Goal: Find specific page/section: Find specific page/section

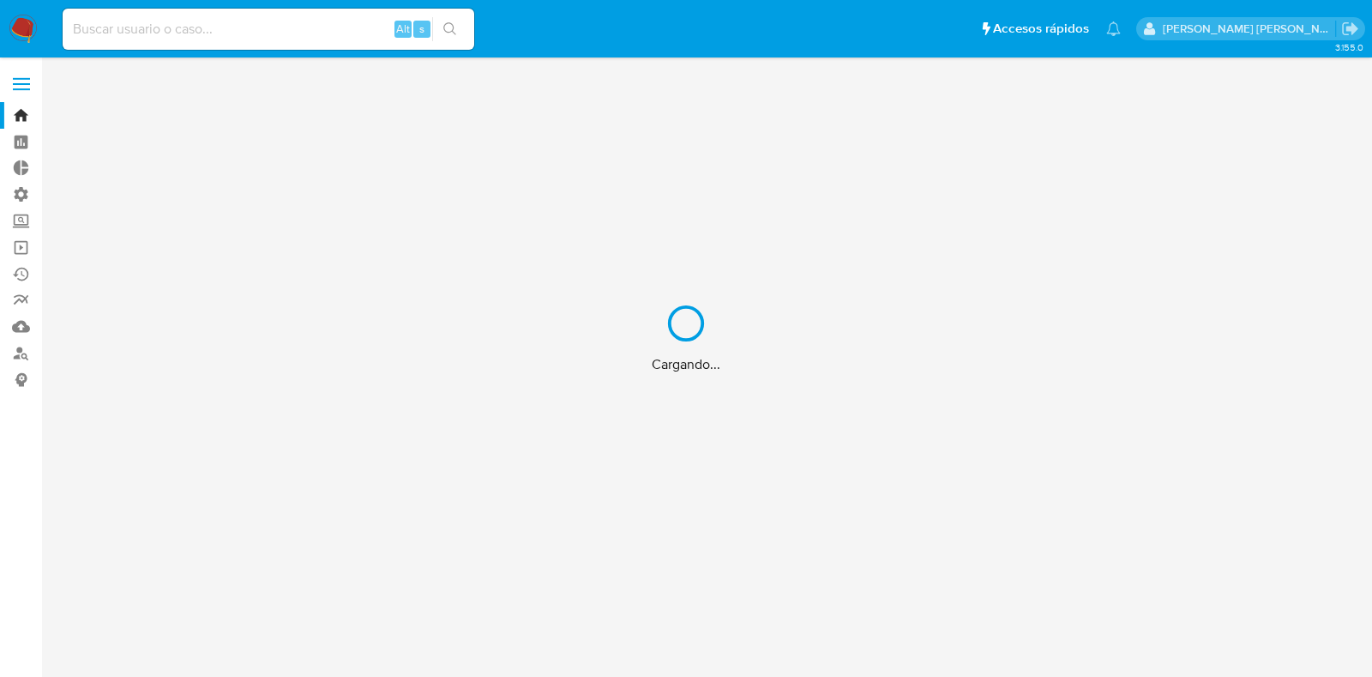
click at [324, 38] on div "Cargando..." at bounding box center [686, 338] width 1372 height 677
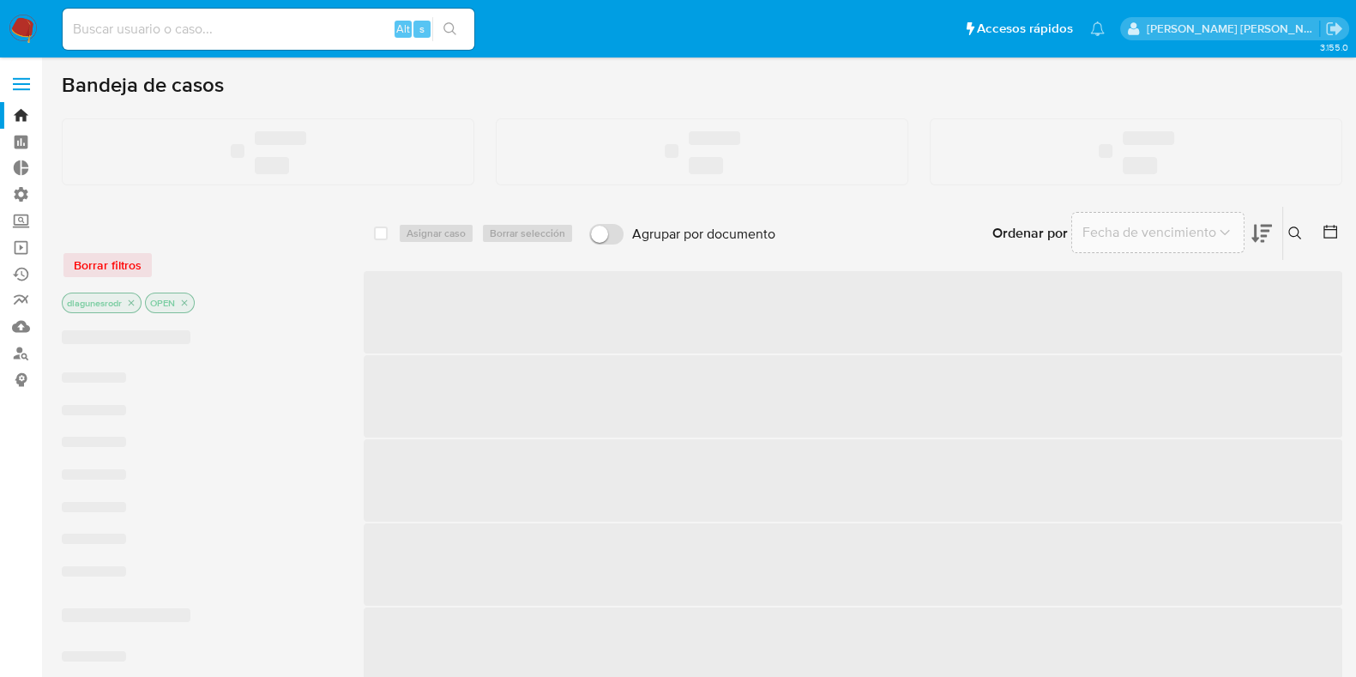
click at [307, 27] on input at bounding box center [269, 29] width 412 height 22
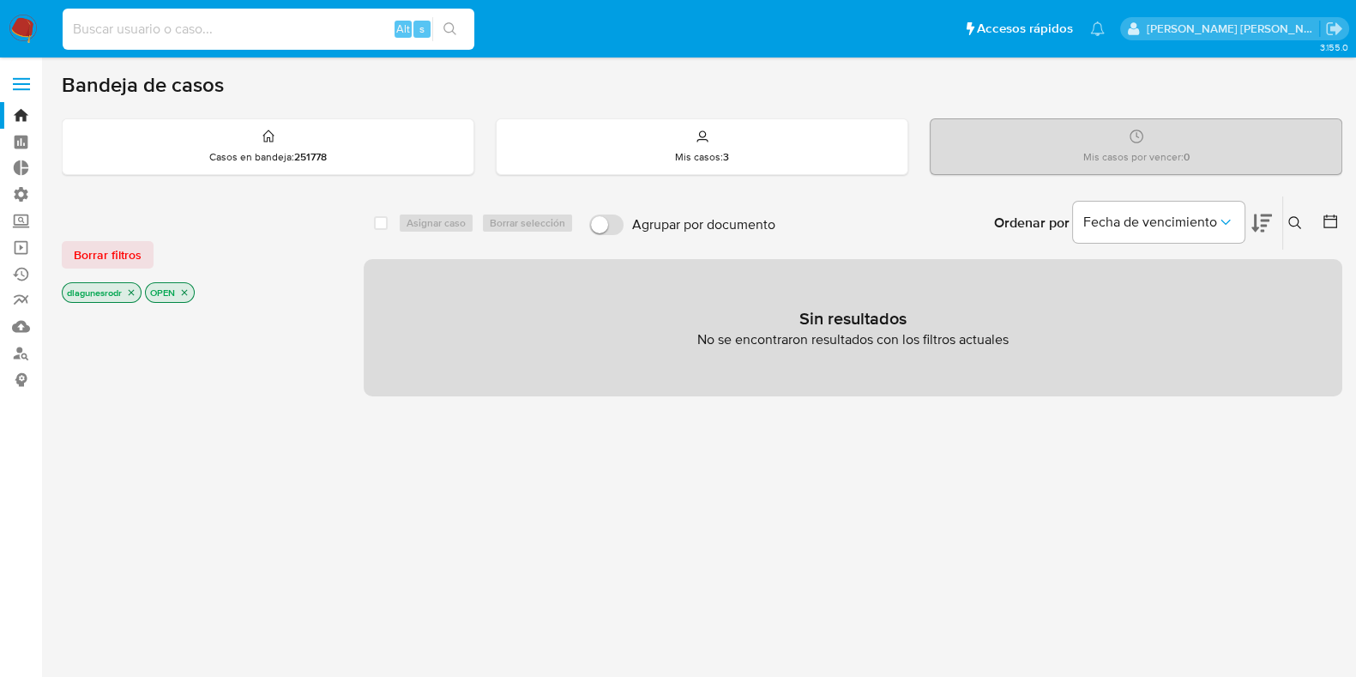
paste input "1966837061"
type input "1966837061"
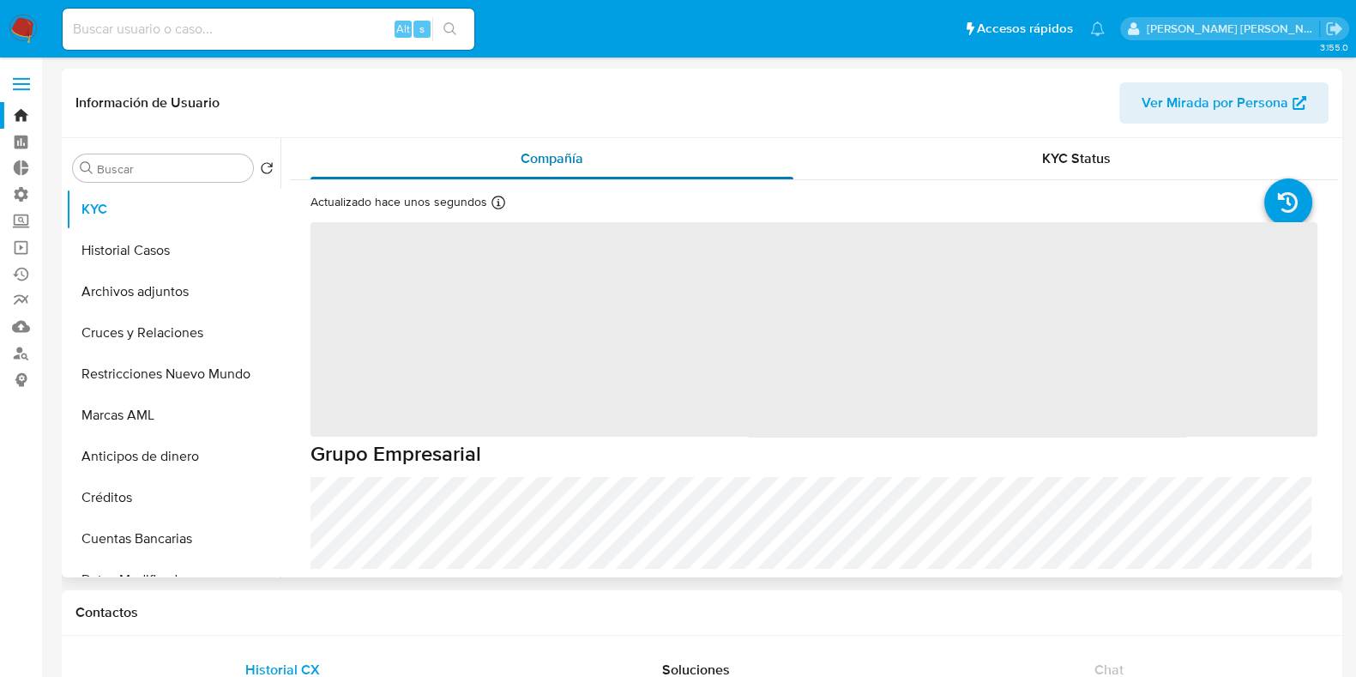
select select "10"
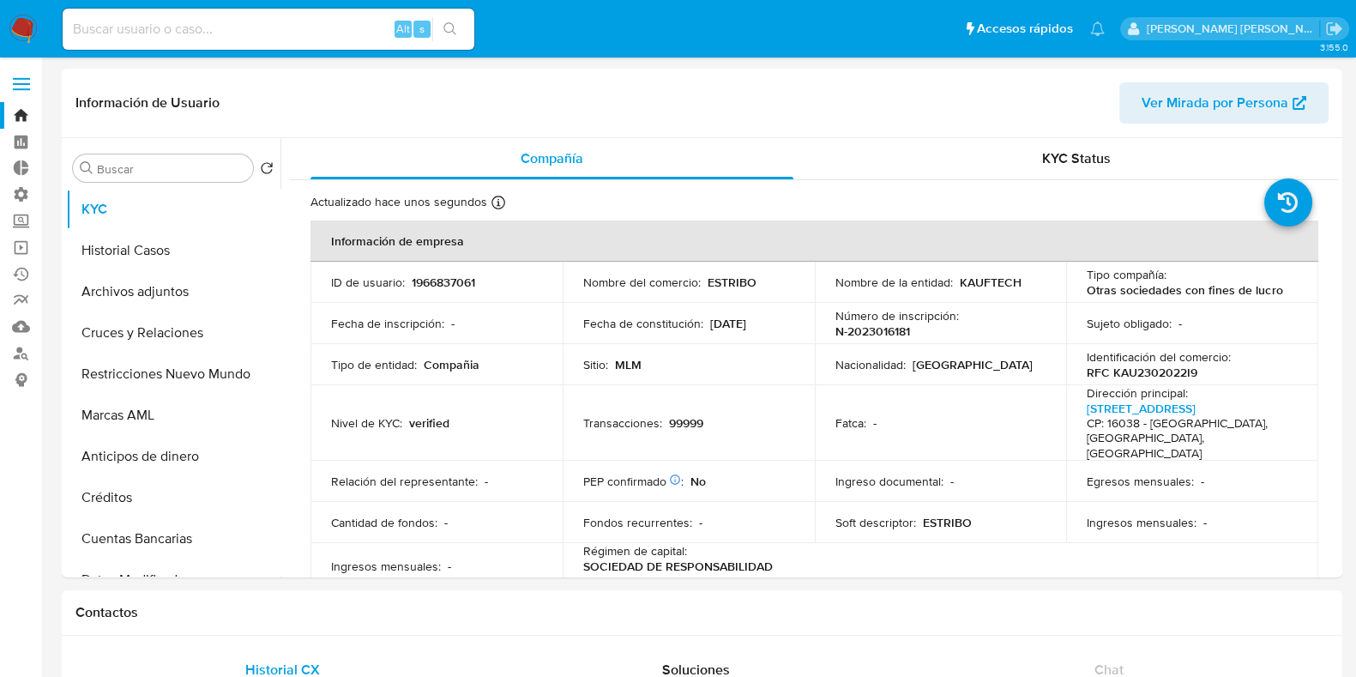
click at [336, 29] on input at bounding box center [269, 29] width 412 height 22
paste input "2065422396"
type input "2065422396"
click at [455, 36] on button "search-icon" at bounding box center [449, 29] width 35 height 24
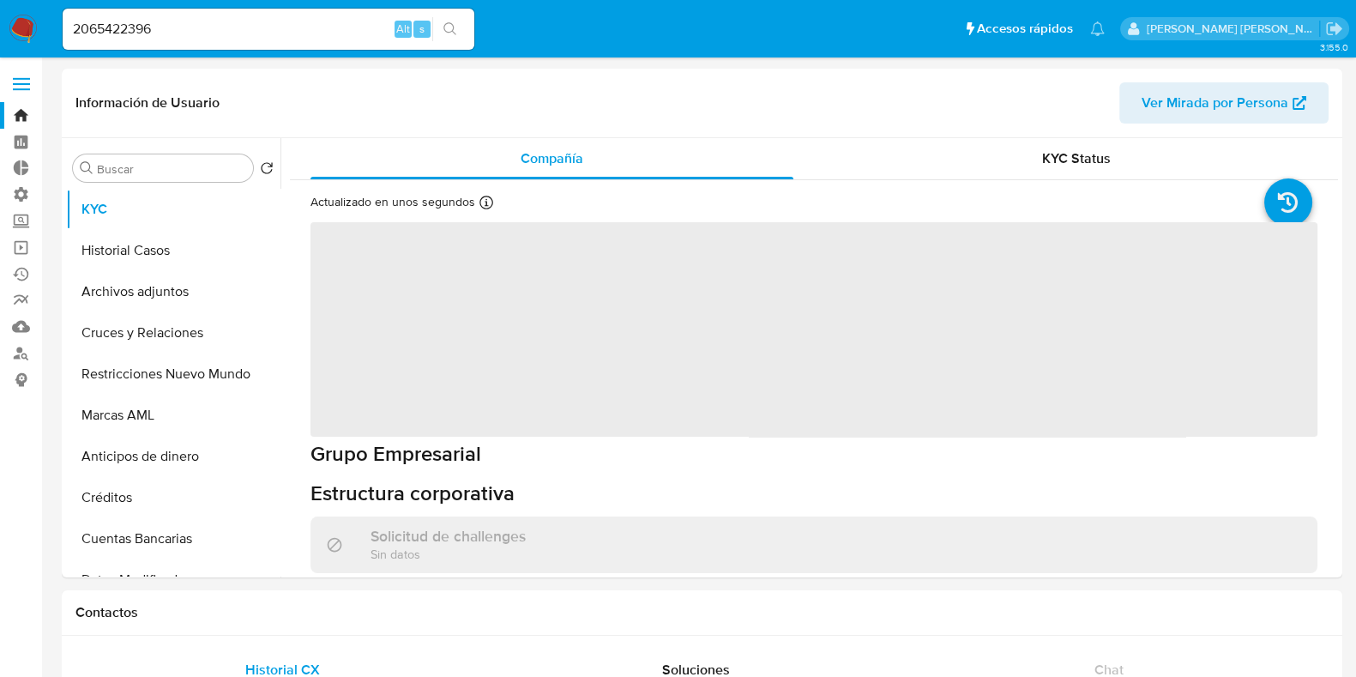
select select "10"
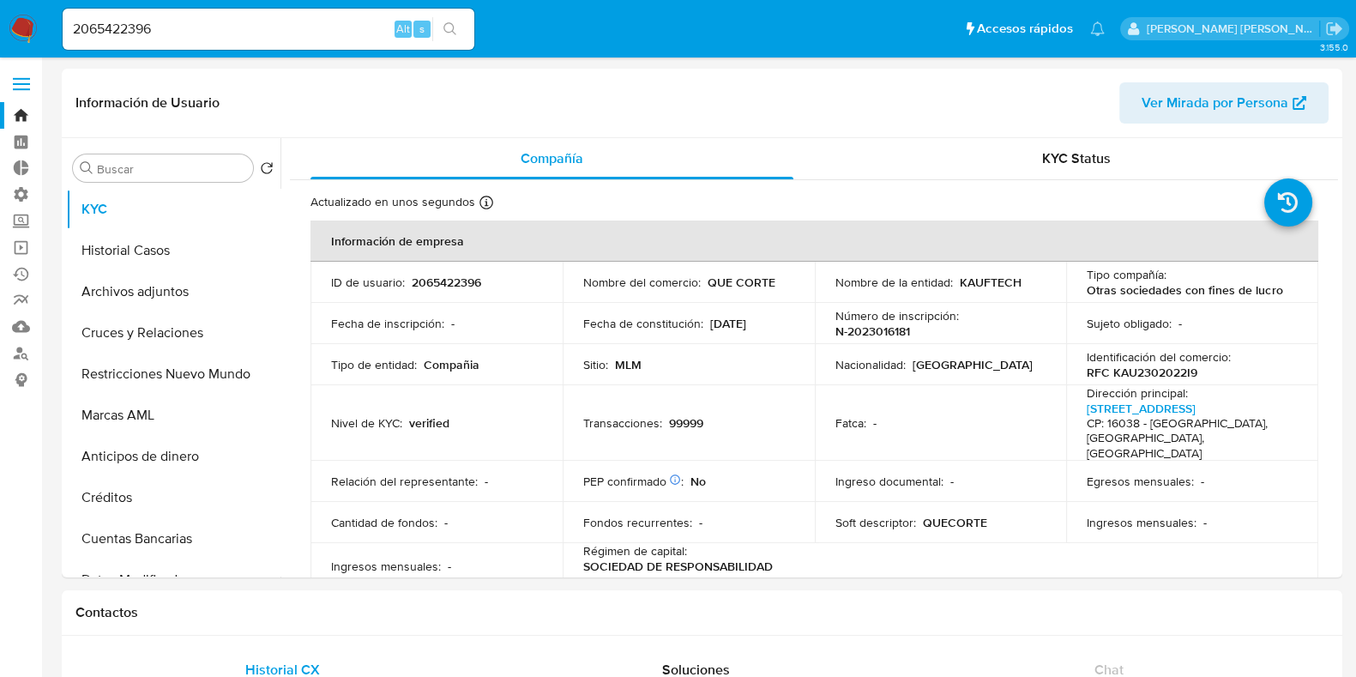
click at [111, 29] on input "2065422396" at bounding box center [269, 29] width 412 height 22
paste input "400"
type input "2065422400"
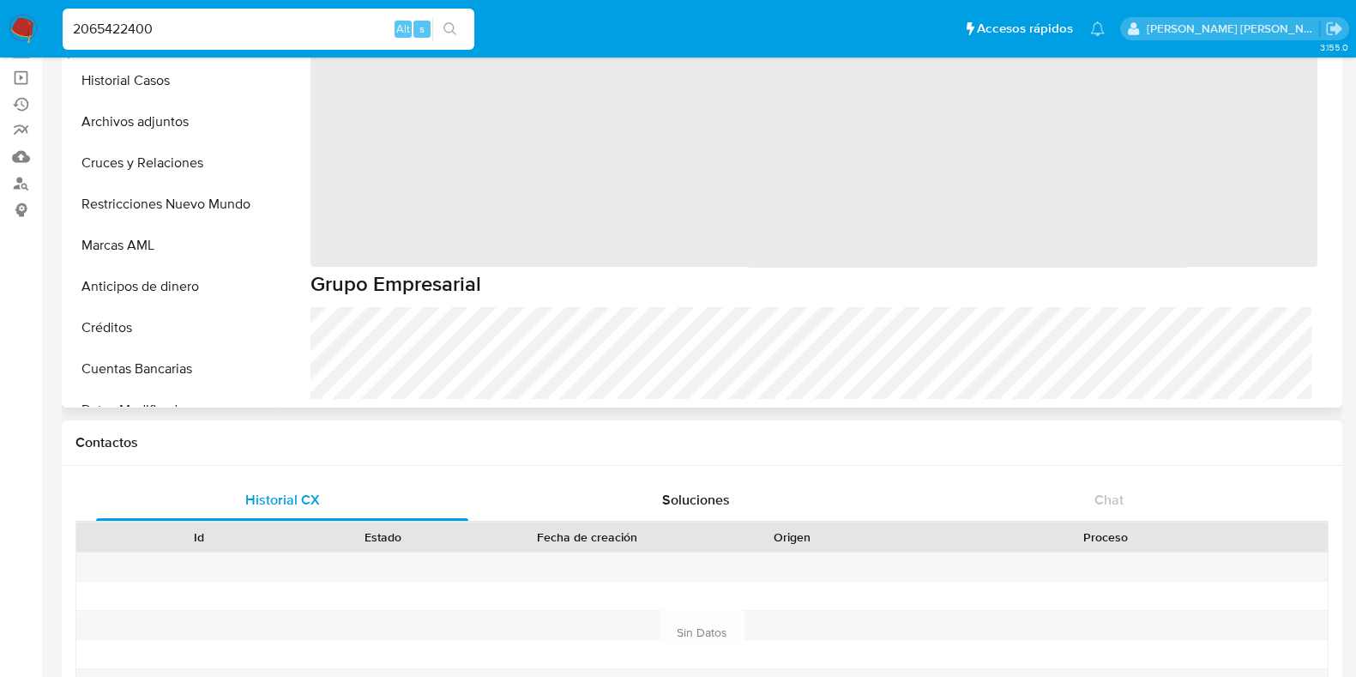
scroll to position [322, 0]
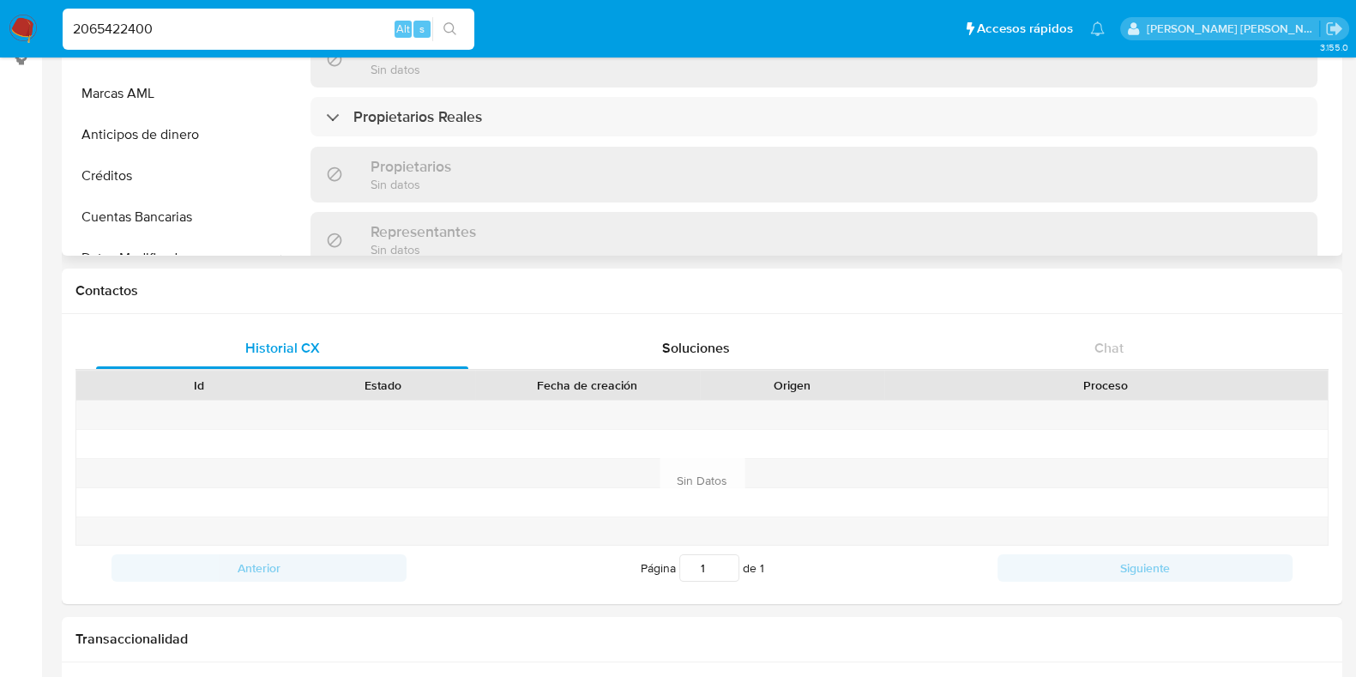
select select "10"
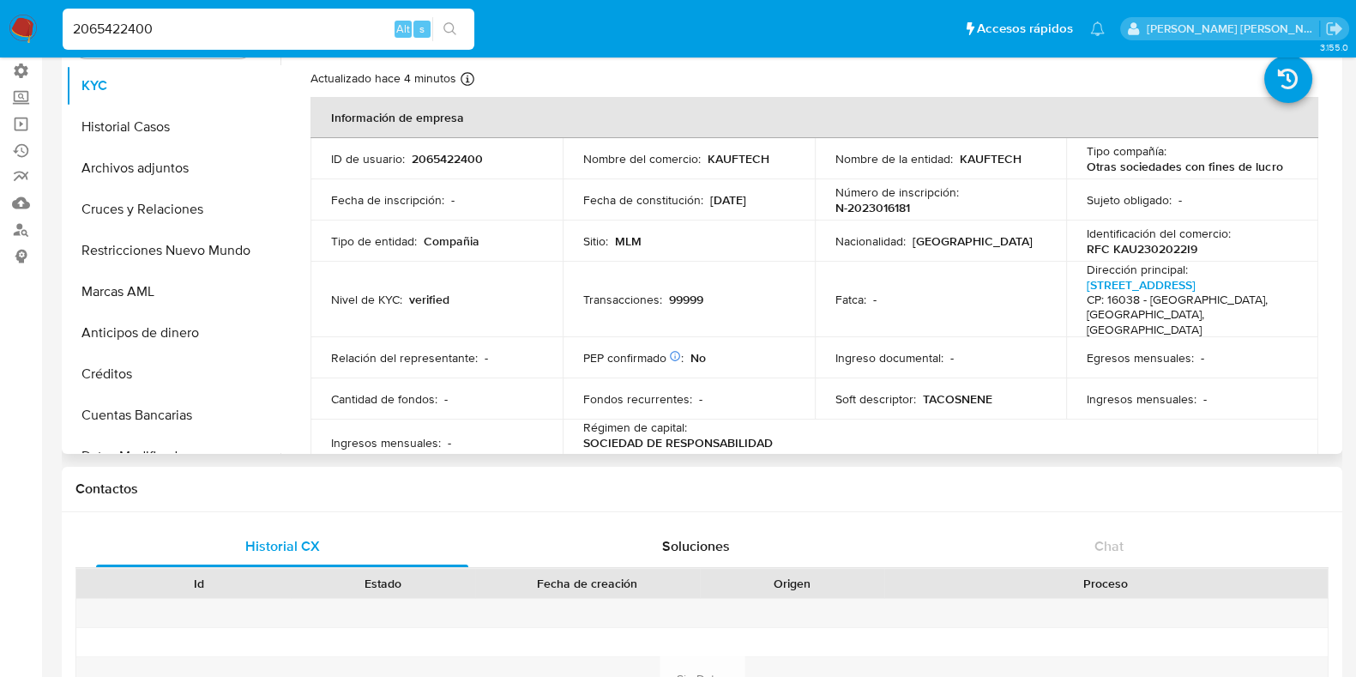
scroll to position [0, 0]
